Goal: Find specific page/section: Locate a particular part of the current website

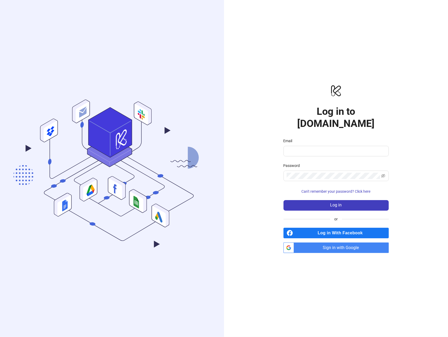
click at [327, 242] on span "Sign in with Google" at bounding box center [342, 247] width 93 height 11
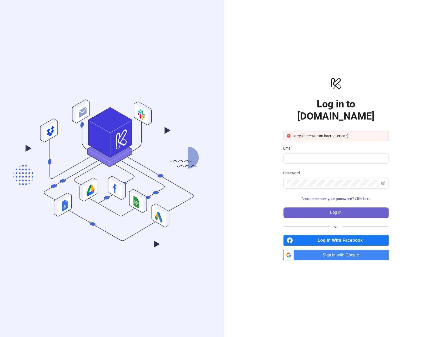
click at [340, 210] on span "Log in" at bounding box center [336, 212] width 12 height 5
click at [312, 155] on input "Email" at bounding box center [334, 158] width 94 height 6
type input "**********"
drag, startPoint x: 326, startPoint y: 210, endPoint x: 329, endPoint y: 211, distance: 3.0
click at [325, 211] on button "Log in" at bounding box center [335, 212] width 105 height 11
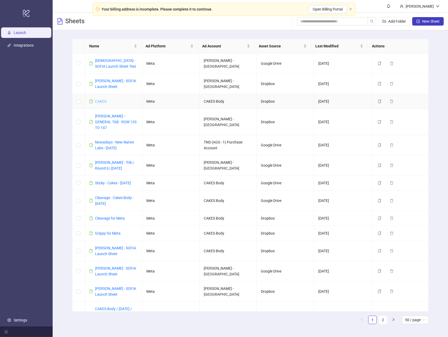
click at [103, 102] on link "CAKES" at bounding box center [100, 101] width 11 height 4
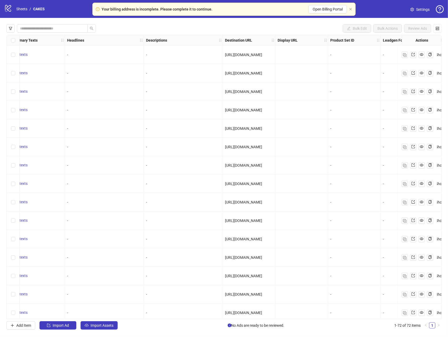
scroll to position [0, 270]
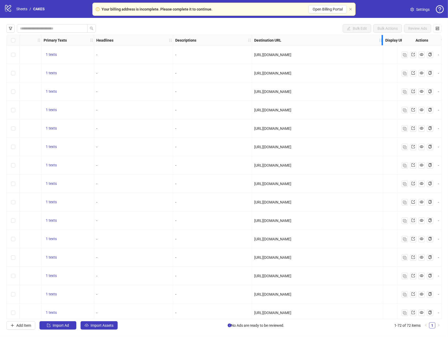
drag, startPoint x: 303, startPoint y: 42, endPoint x: 381, endPoint y: 49, distance: 78.8
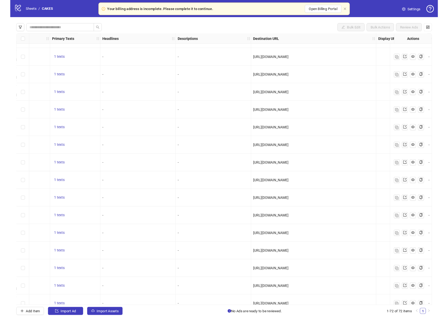
scroll to position [843, 270]
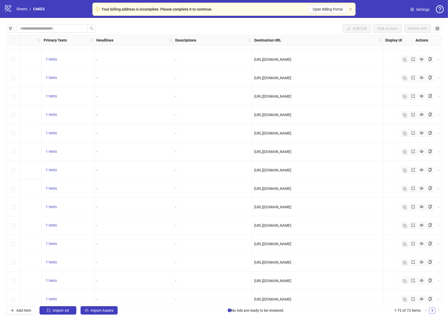
drag, startPoint x: 363, startPoint y: 243, endPoint x: 261, endPoint y: 242, distance: 102.1
click at [261, 242] on span "[URL][DOMAIN_NAME]" at bounding box center [272, 244] width 37 height 4
drag, startPoint x: 223, startPoint y: 300, endPoint x: 220, endPoint y: 301, distance: 3.2
click at [220, 301] on div "-" at bounding box center [212, 299] width 74 height 6
drag, startPoint x: 219, startPoint y: 303, endPoint x: 141, endPoint y: 302, distance: 78.7
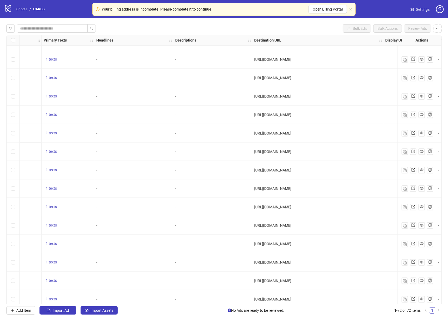
click at [98, 307] on div "Bulk Edit Bulk Actions Review Ads Ad Format Ad Name Campaign & Ad Set Assets Pr…" at bounding box center [224, 169] width 448 height 303
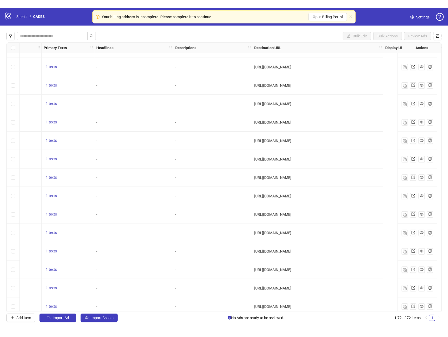
scroll to position [843, 0]
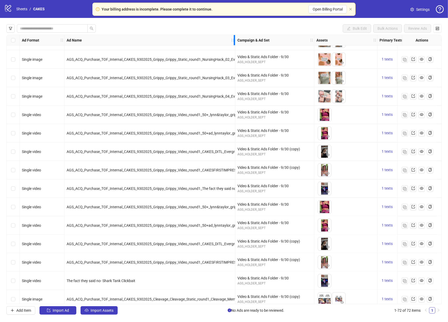
drag, startPoint x: 169, startPoint y: 43, endPoint x: 259, endPoint y: 46, distance: 90.1
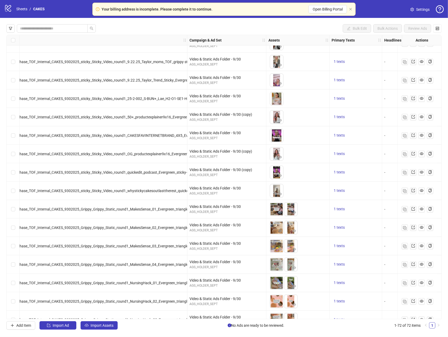
scroll to position [601, 0]
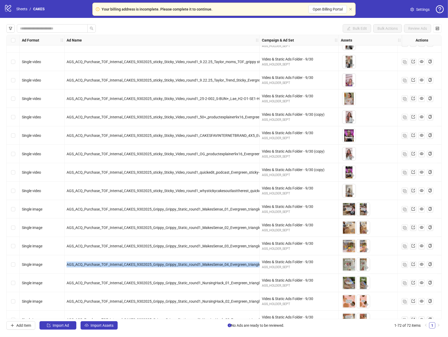
drag, startPoint x: 67, startPoint y: 266, endPoint x: 156, endPoint y: 268, distance: 89.0
click at [156, 268] on div "AGS_ACQ_Purchase_TOF_Internal_CAKES_9302025_Grippy_Grippy_Static_round1_MakesSe…" at bounding box center [161, 264] width 195 height 18
copy span "AGS_ACQ_Purchase_TOF_Internal_CAKES_9302025_Grippy_Grippy_Static_round1_MakesSe…"
